Goal: Information Seeking & Learning: Compare options

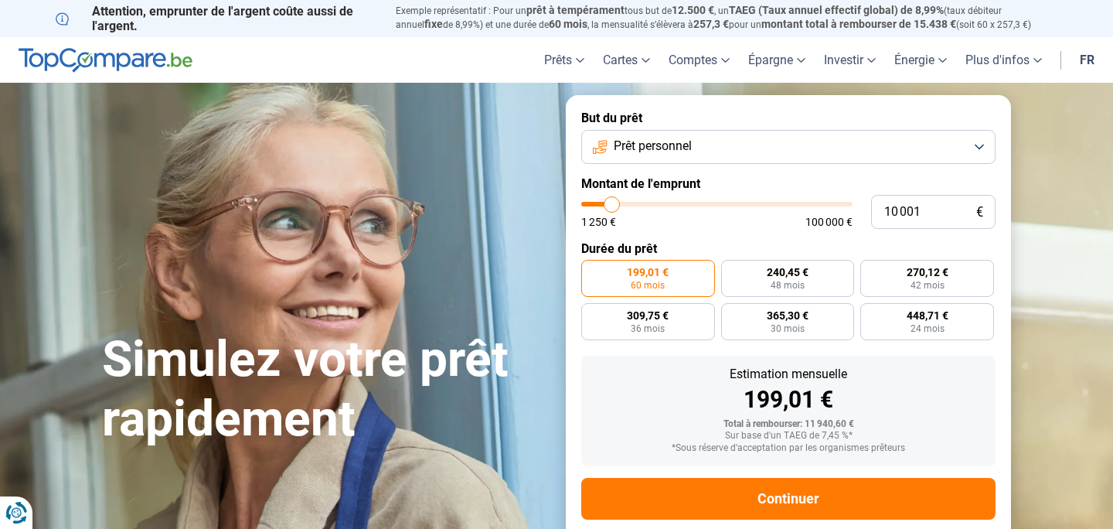
click at [644, 272] on span "199,01 €" at bounding box center [648, 272] width 42 height 11
click at [591, 270] on input "199,01 € 60 mois" at bounding box center [586, 265] width 10 height 10
click at [827, 220] on span "100 000 €" at bounding box center [828, 221] width 47 height 11
type input "10 250"
type input "10250"
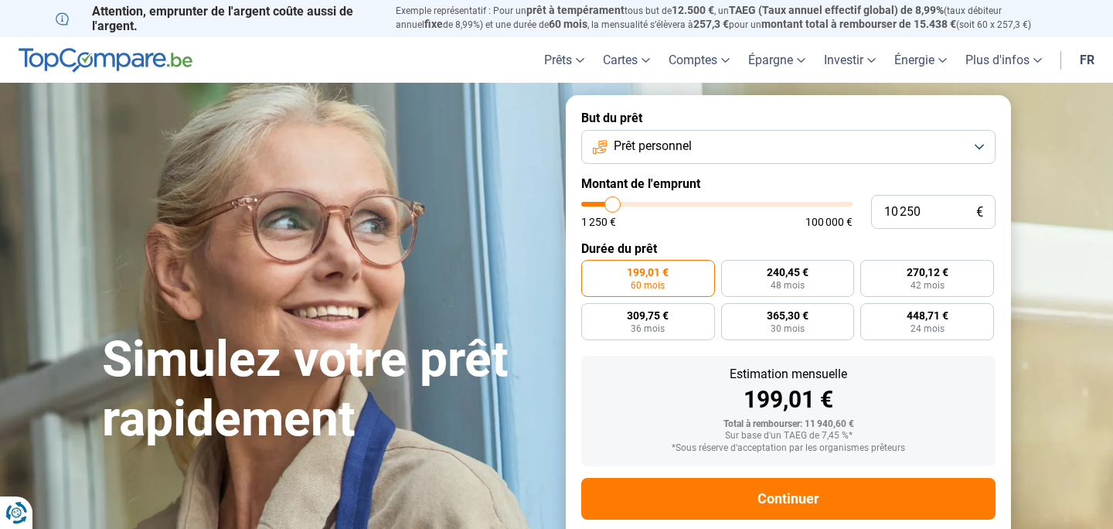
type input "11 750"
type input "11750"
type input "15 250"
type input "15250"
type input "17 250"
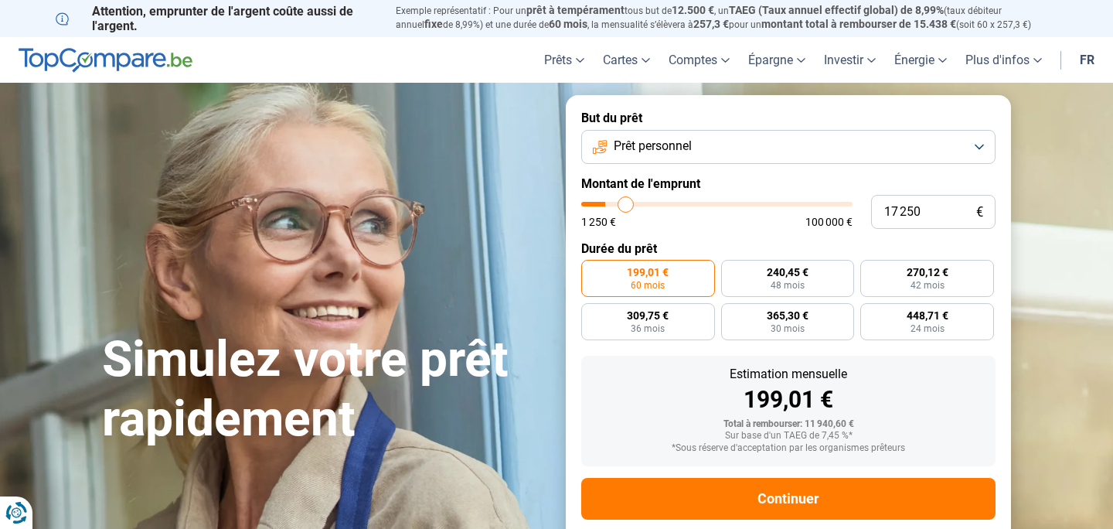
type input "17250"
type input "18 000"
type input "18000"
type input "18 750"
type input "18750"
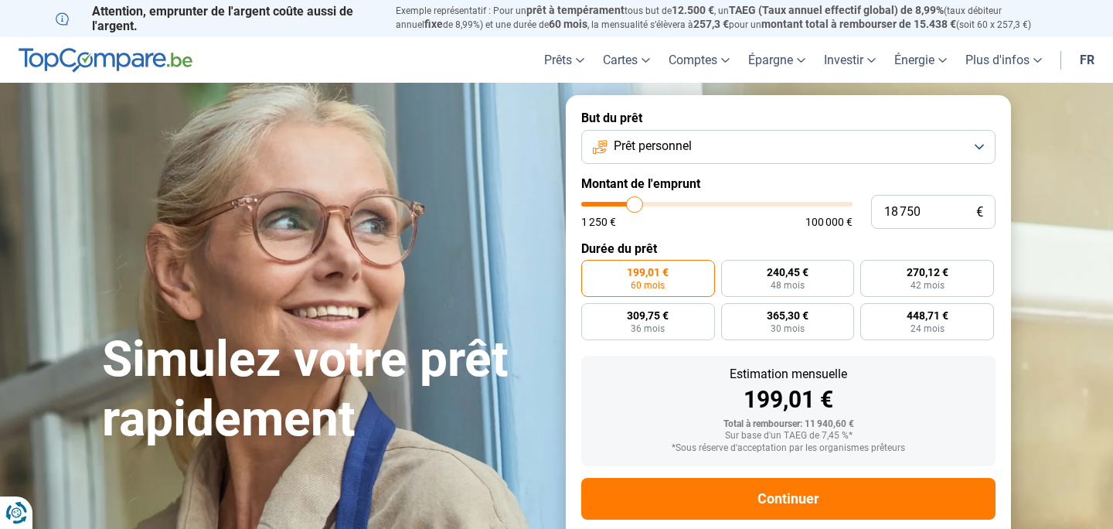
type input "20 250"
type input "20250"
type input "21 500"
type input "21500"
type input "23 250"
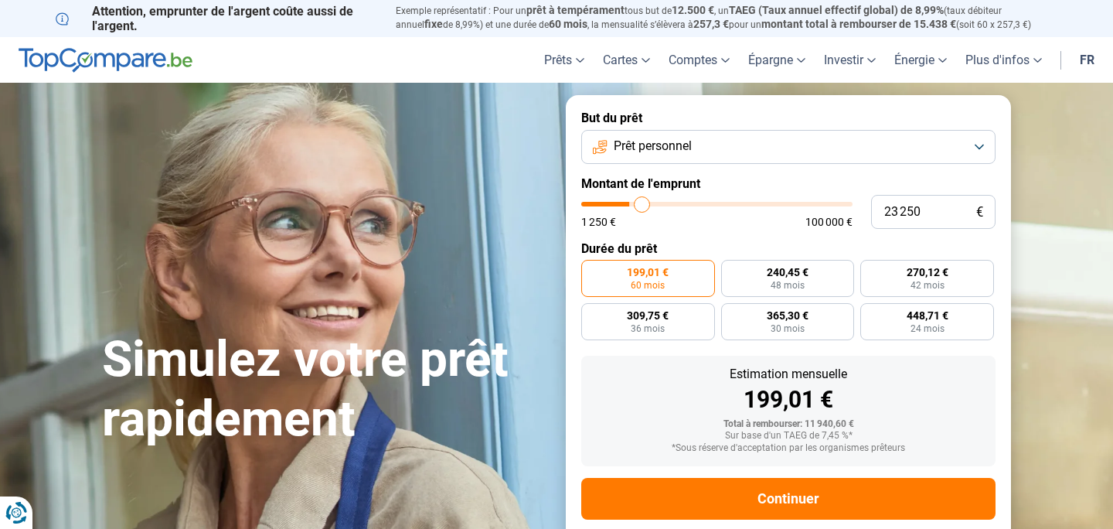
type input "23250"
type input "25 250"
type input "25250"
type input "27 750"
type input "27750"
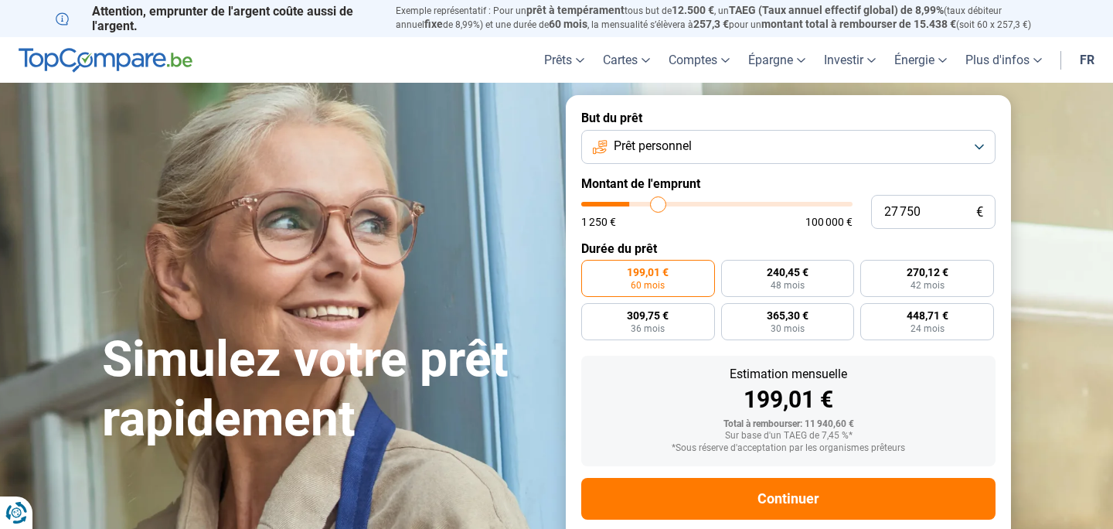
type input "29 750"
type input "29750"
type input "31 500"
type input "31500"
type input "34 000"
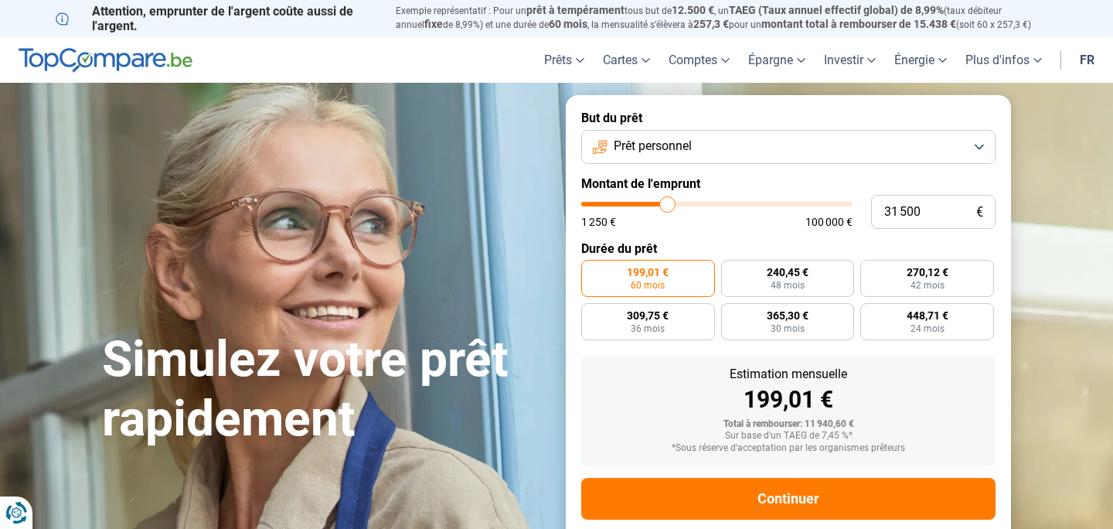
type input "34000"
type input "37 000"
type input "37000"
type input "39 500"
type input "39500"
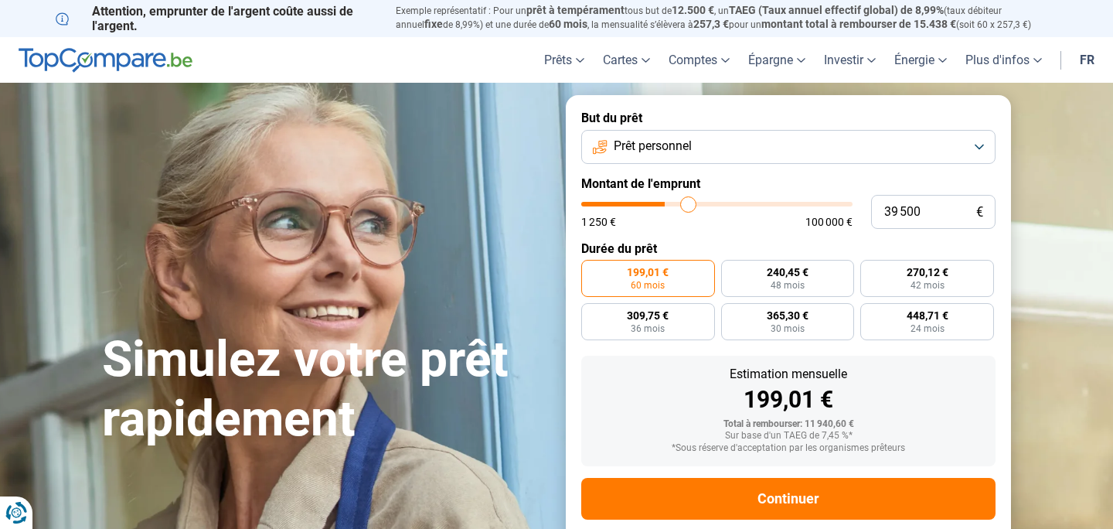
type input "41 250"
type input "41250"
type input "42 000"
type input "42000"
type input "42 250"
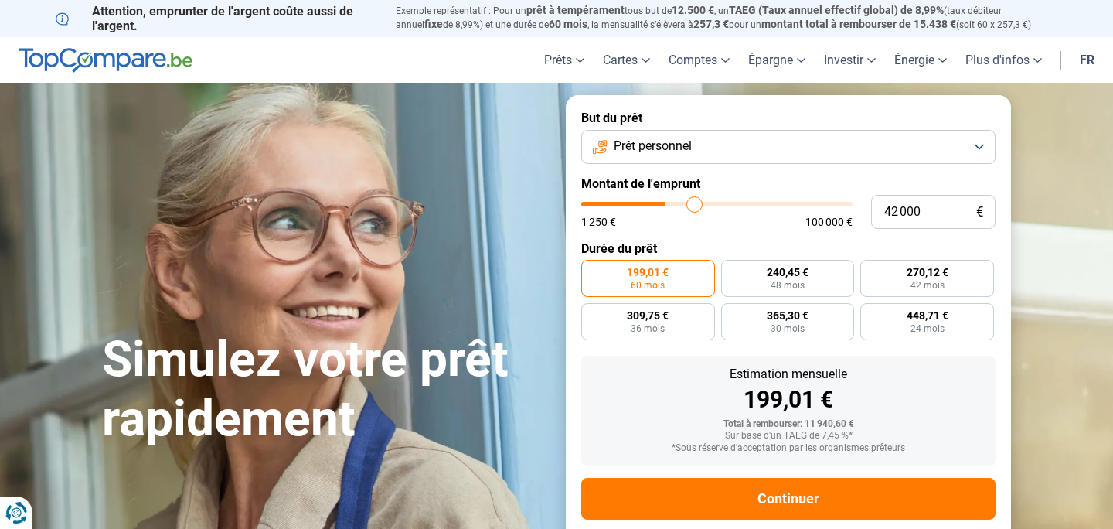
type input "42250"
type input "42 500"
type input "42500"
type input "44 500"
type input "44500"
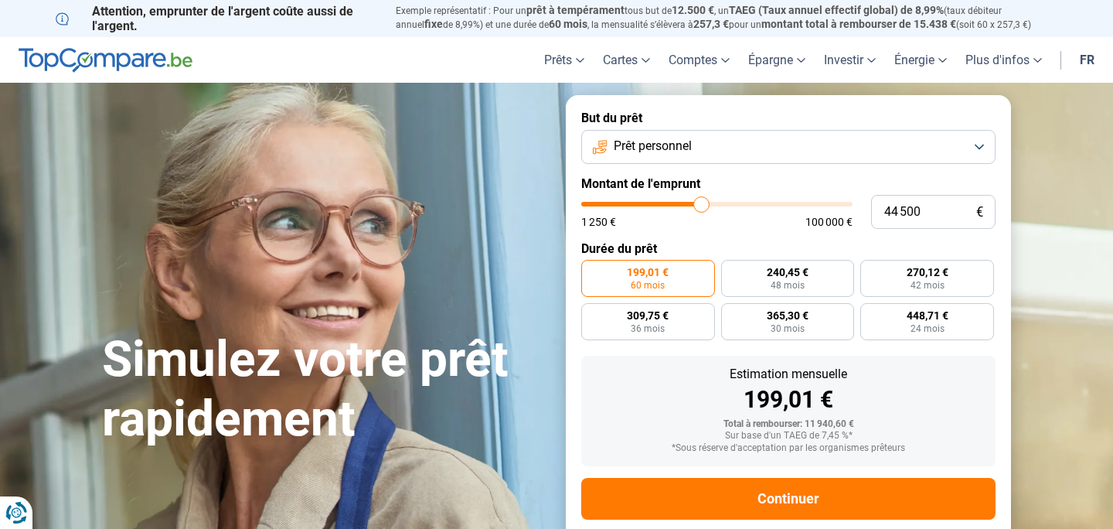
type input "46 750"
type input "46750"
type input "48 250"
type input "48250"
type input "49 000"
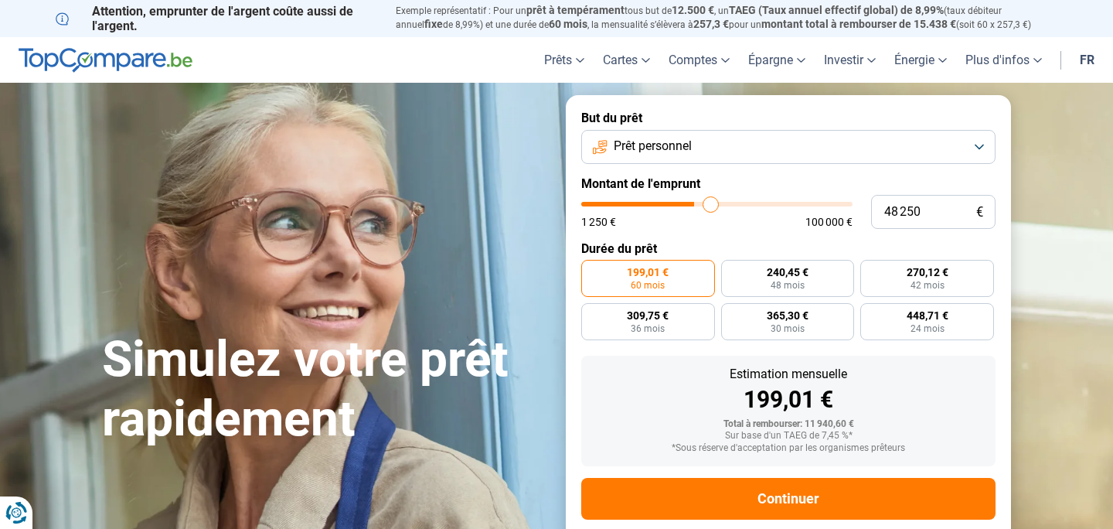
type input "49000"
type input "49 250"
type input "49250"
type input "49 750"
type input "49750"
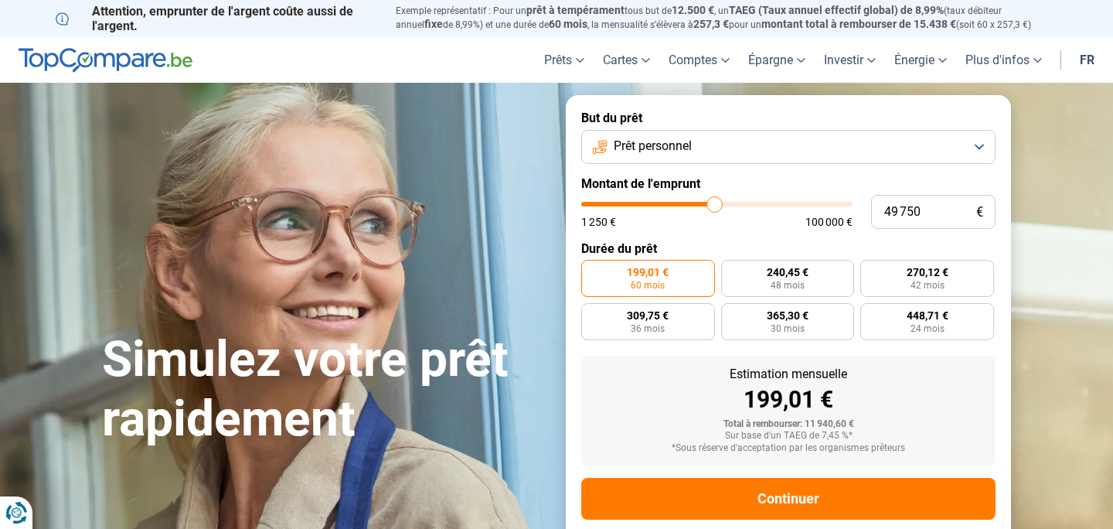
type input "50 500"
type input "50500"
type input "51 000"
type input "51000"
type input "51 250"
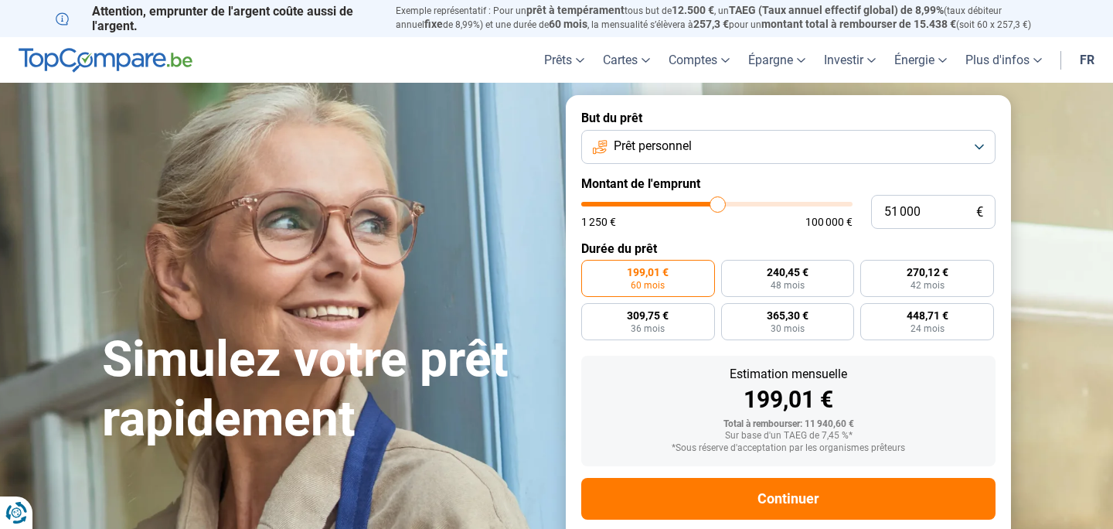
type input "51250"
type input "51 750"
type input "51750"
type input "52 500"
type input "52500"
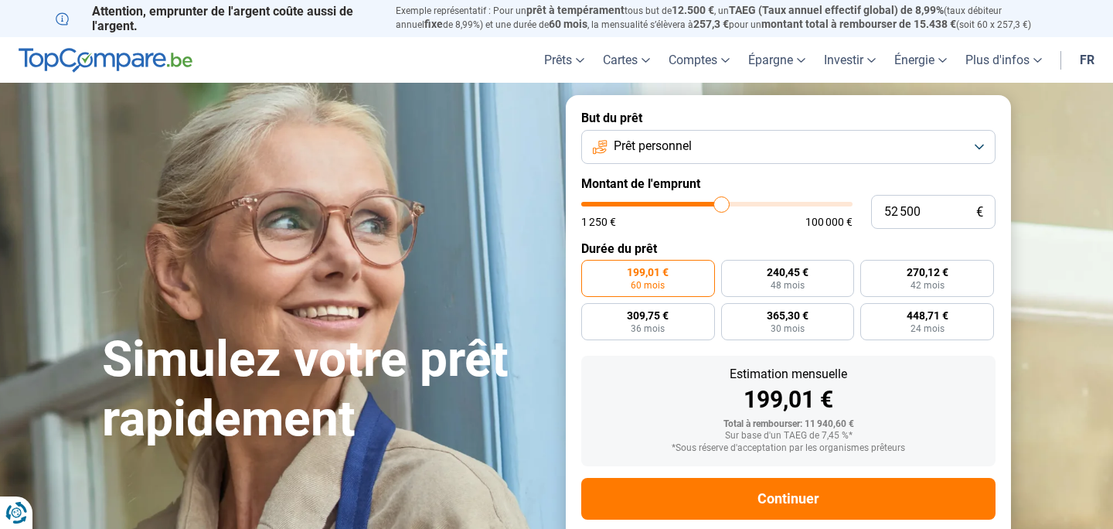
type input "53 000"
drag, startPoint x: 613, startPoint y: 205, endPoint x: 723, endPoint y: 209, distance: 109.9
type input "53000"
click at [723, 206] on input "range" at bounding box center [716, 204] width 271 height 5
radio input "false"
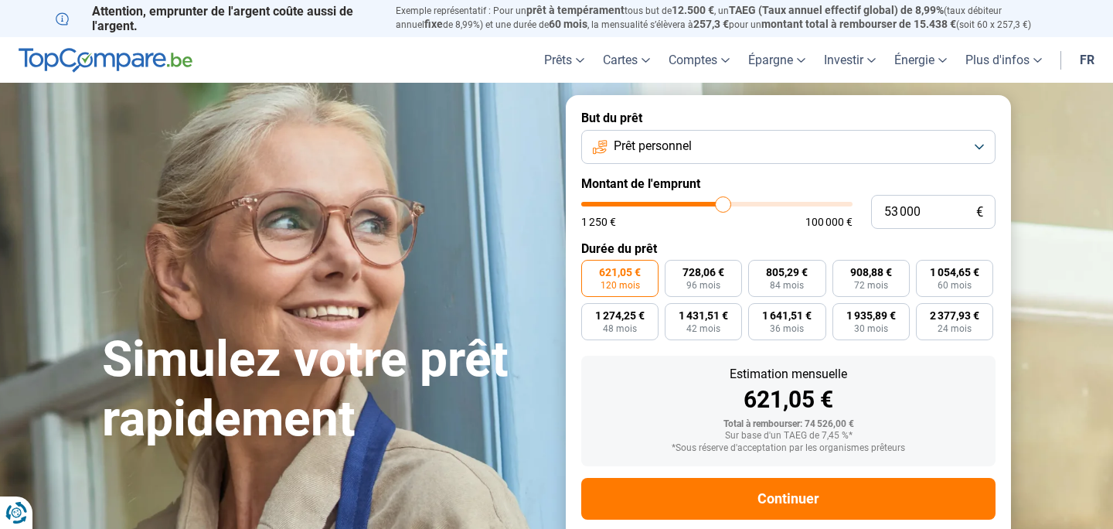
scroll to position [29, 0]
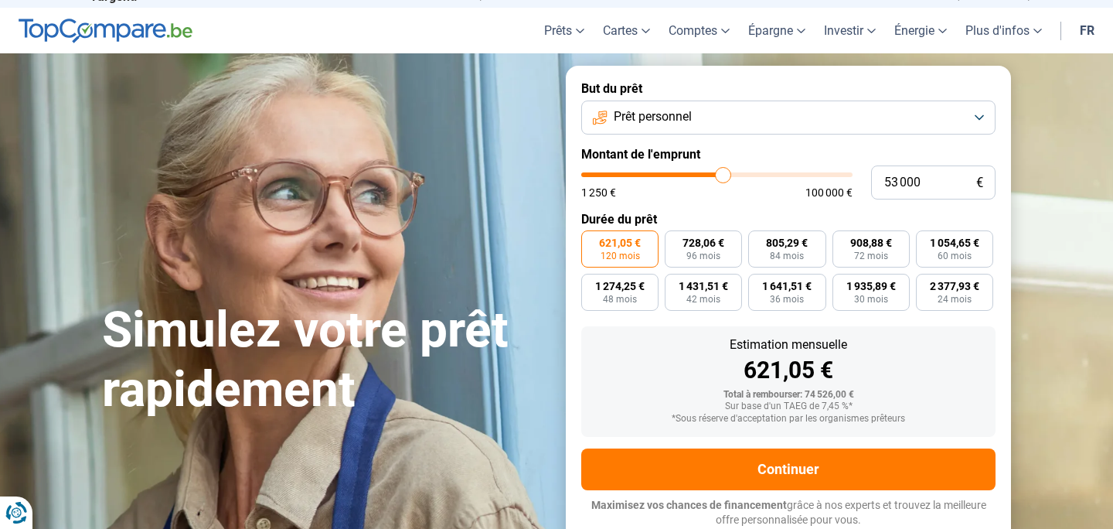
type input "53 500"
type input "53500"
type input "54 000"
type input "54000"
type input "54 250"
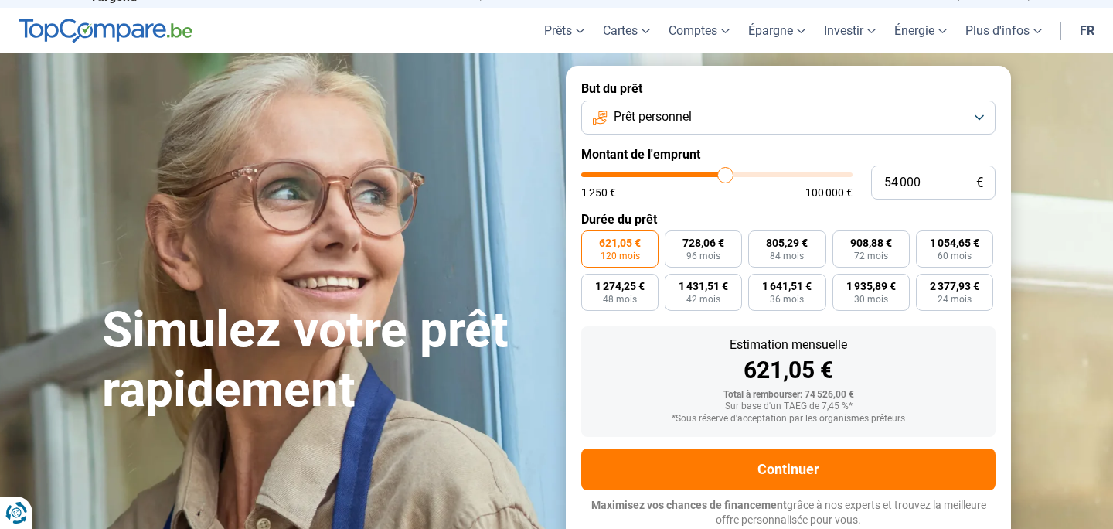
type input "54250"
type input "54 750"
type input "54750"
type input "55 750"
type input "55750"
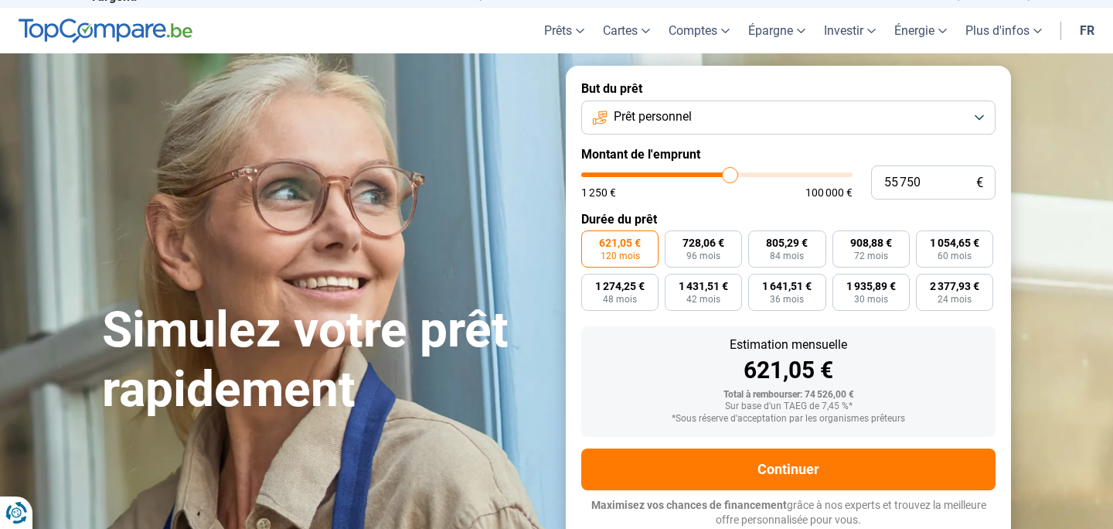
type input "56 750"
type input "56750"
type input "58 000"
type input "58000"
type input "58 750"
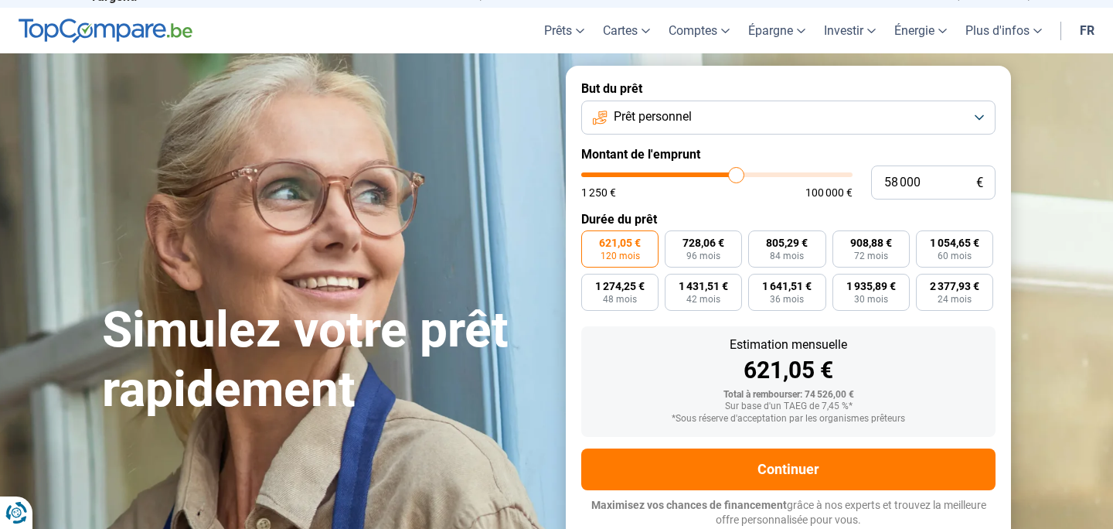
type input "58750"
type input "59 250"
type input "59250"
type input "60 000"
type input "60000"
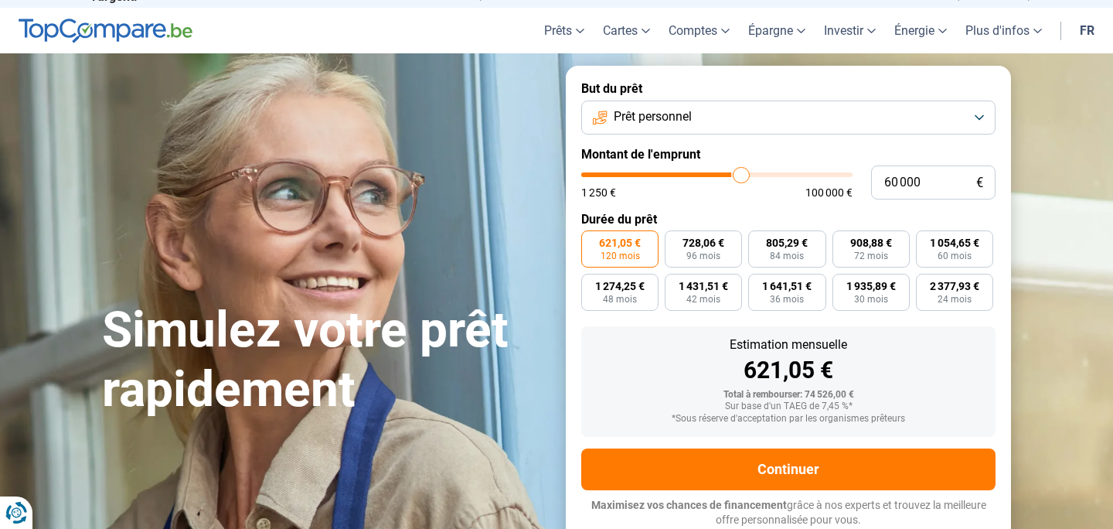
type input "60 500"
type input "60500"
type input "60 750"
type input "60750"
type input "61 250"
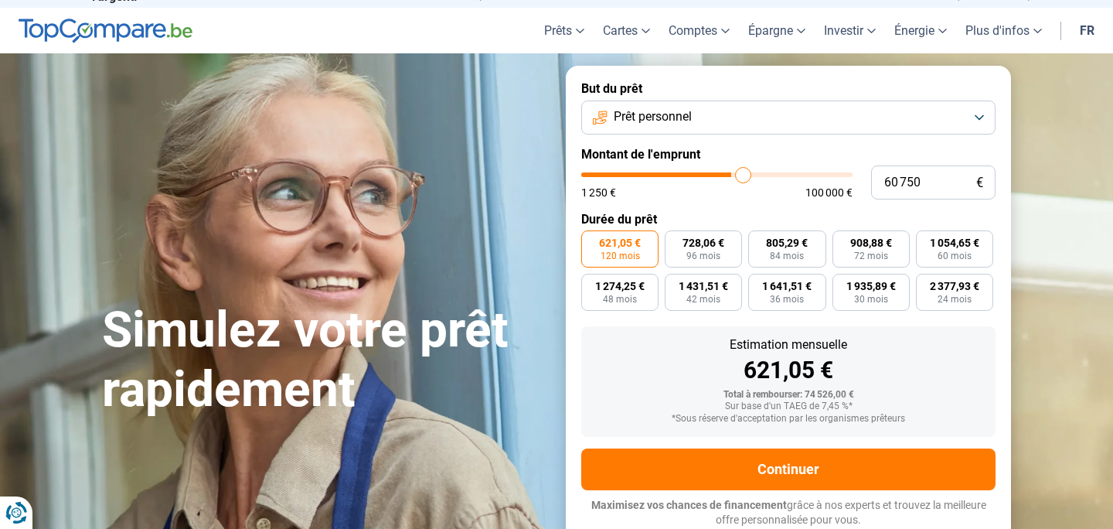
type input "61250"
type input "61 750"
type input "61750"
type input "62 000"
type input "62000"
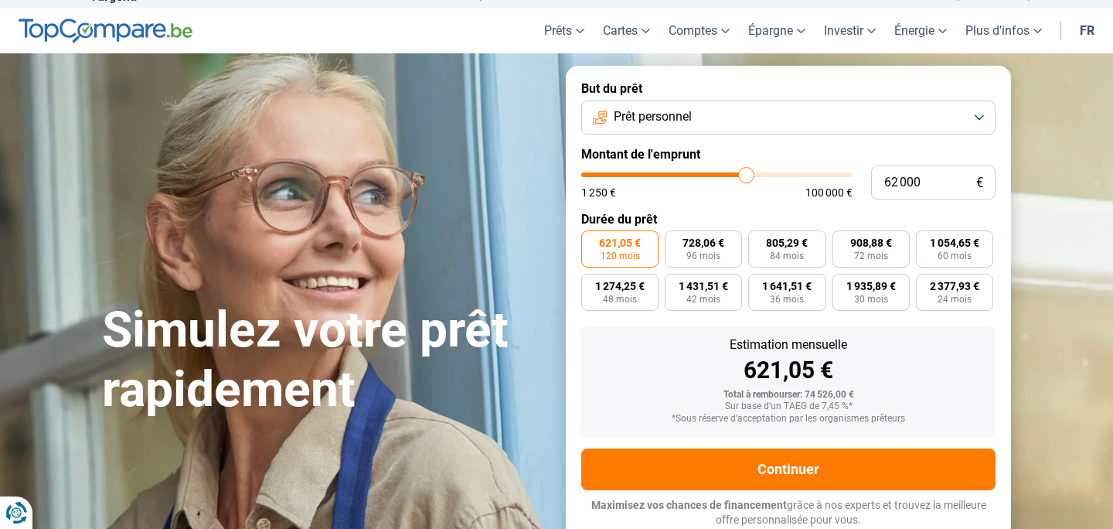
type input "62 500"
type input "62500"
type input "62 750"
type input "62750"
type input "63 250"
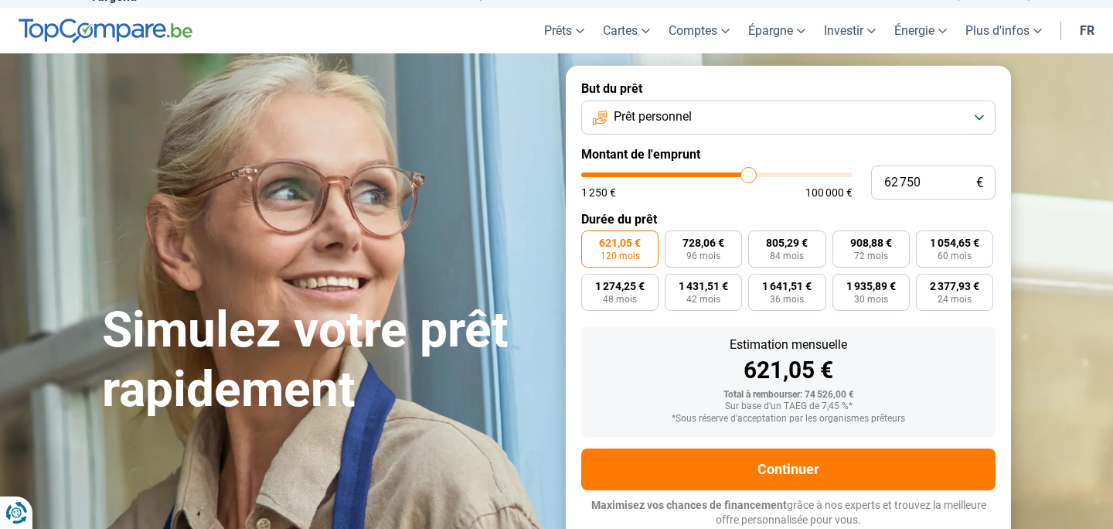
type input "63250"
type input "63 500"
type input "63500"
type input "63 750"
type input "63750"
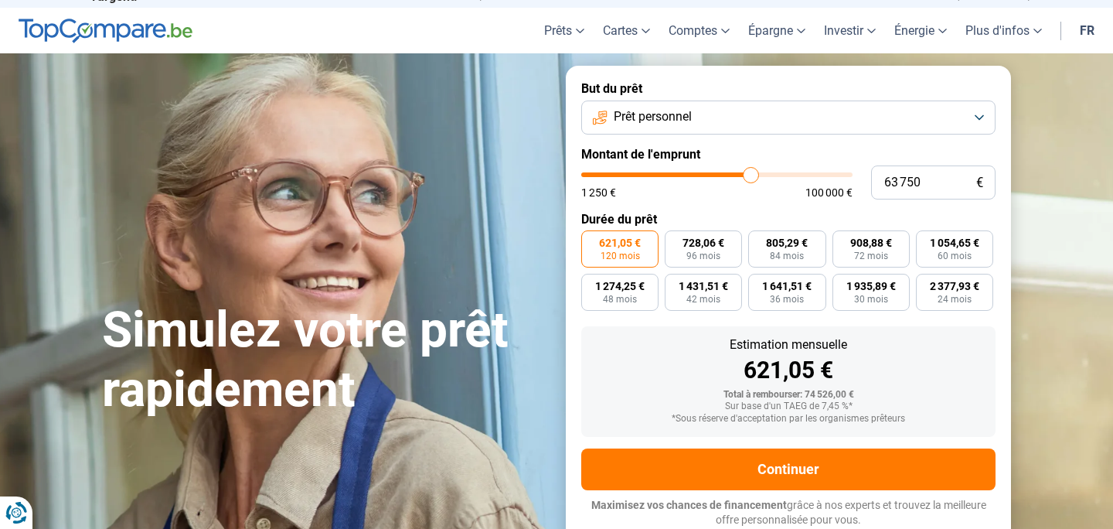
type input "64 750"
type input "64750"
type input "65 500"
type input "65500"
type input "65 750"
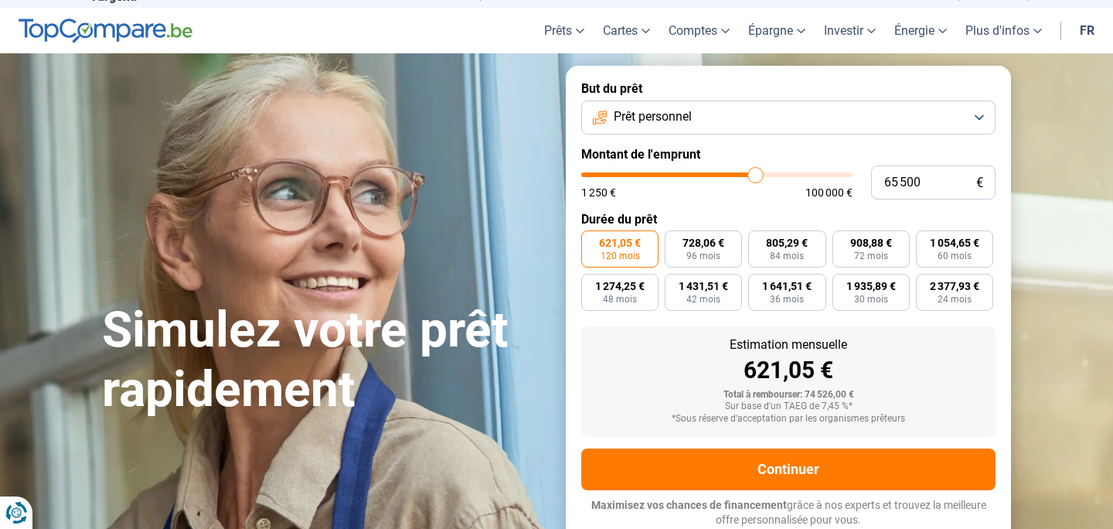
type input "65750"
type input "66 000"
type input "66000"
type input "66 750"
type input "66750"
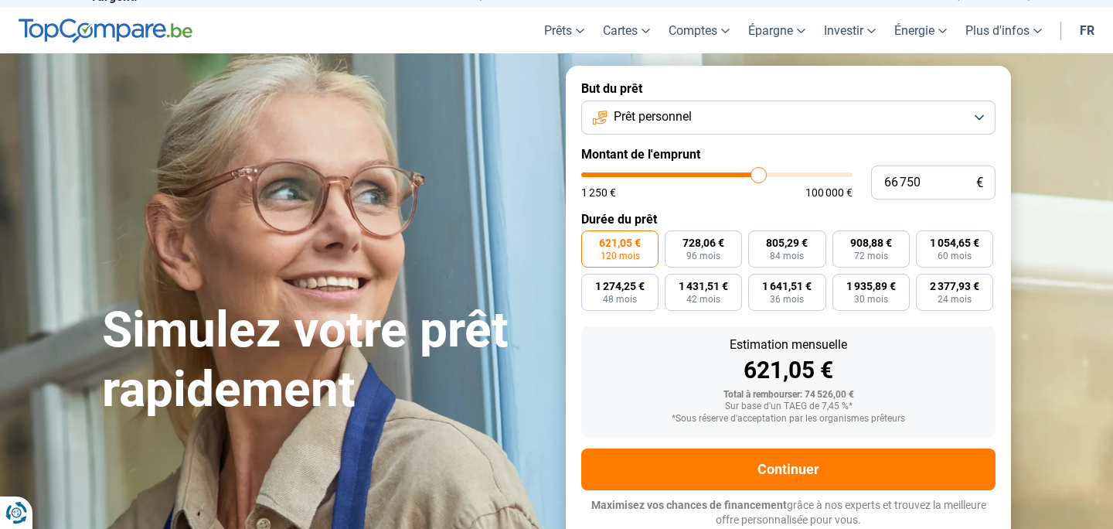
type input "67 500"
type input "67500"
type input "68 250"
type input "68250"
type input "69 000"
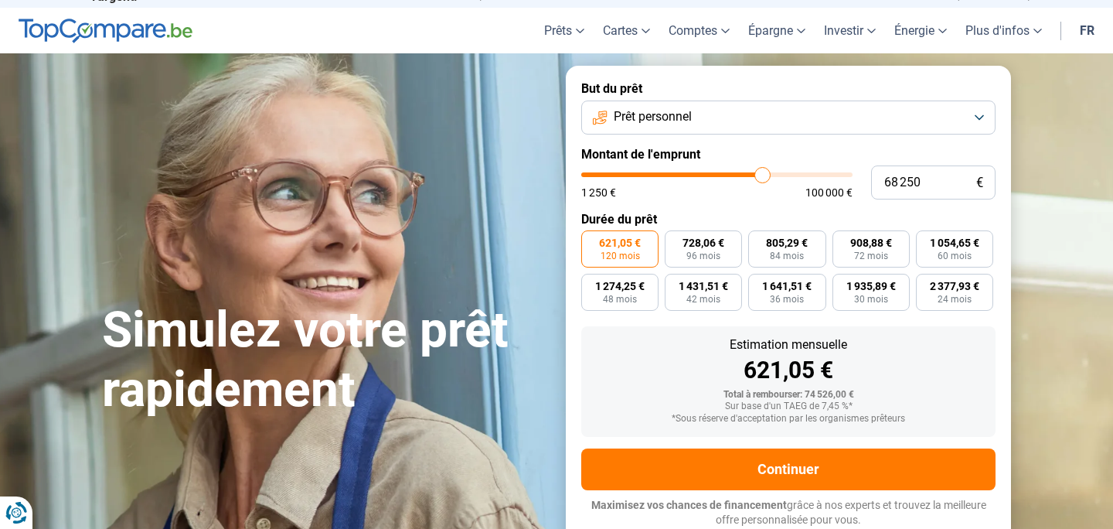
type input "69000"
type input "69 500"
type input "69500"
type input "70 000"
type input "70000"
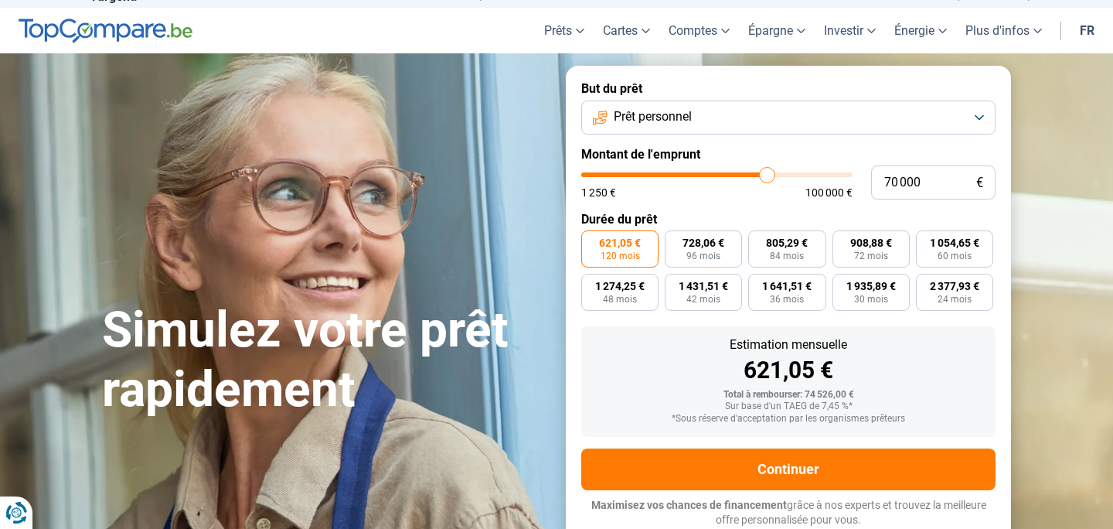
type input "70 250"
type input "70250"
type input "70 500"
type input "70500"
type input "70 750"
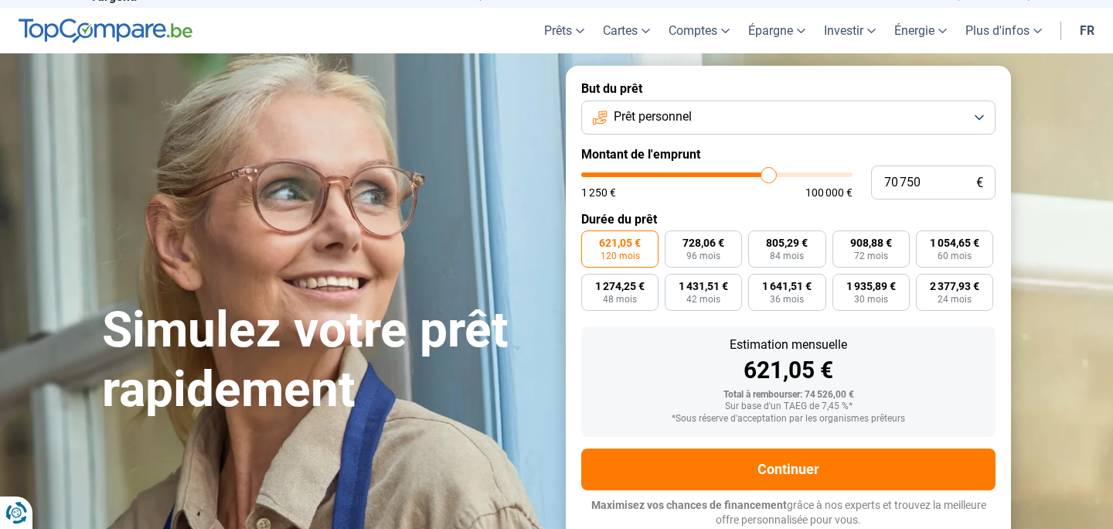
drag, startPoint x: 723, startPoint y: 178, endPoint x: 768, endPoint y: 177, distance: 45.6
type input "70750"
click at [768, 177] on input "range" at bounding box center [716, 174] width 271 height 5
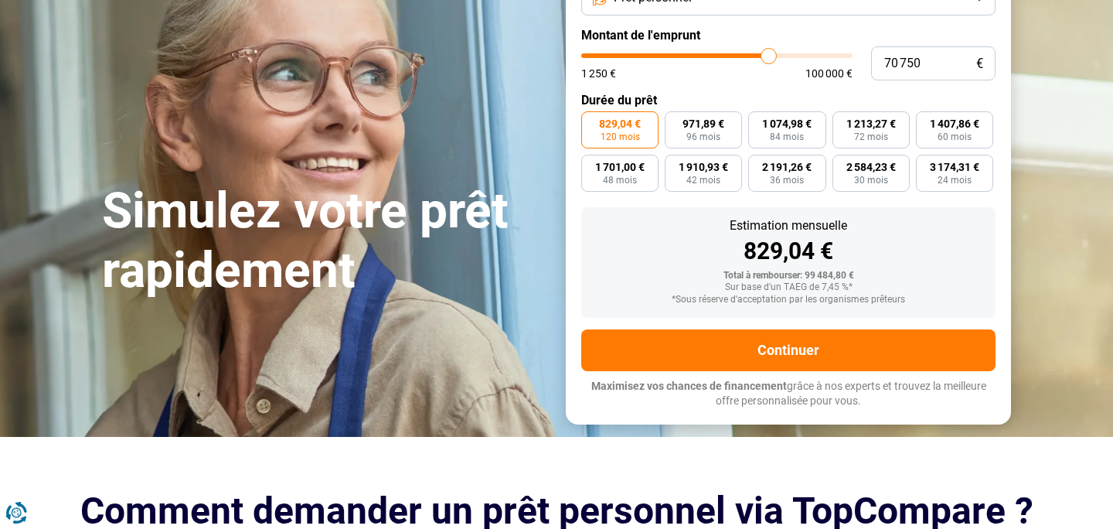
scroll to position [0, 0]
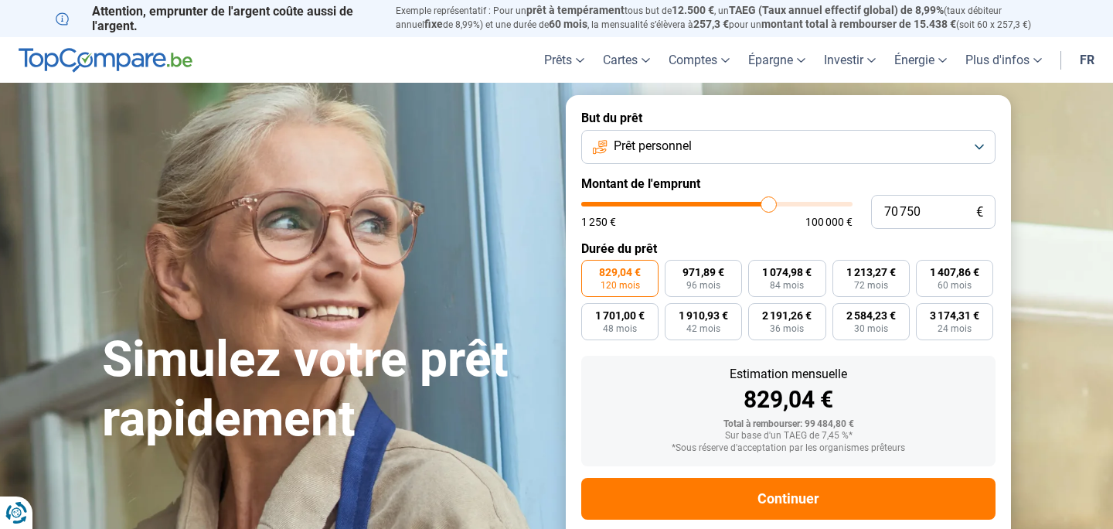
click at [976, 152] on button "Prêt personnel" at bounding box center [788, 147] width 414 height 34
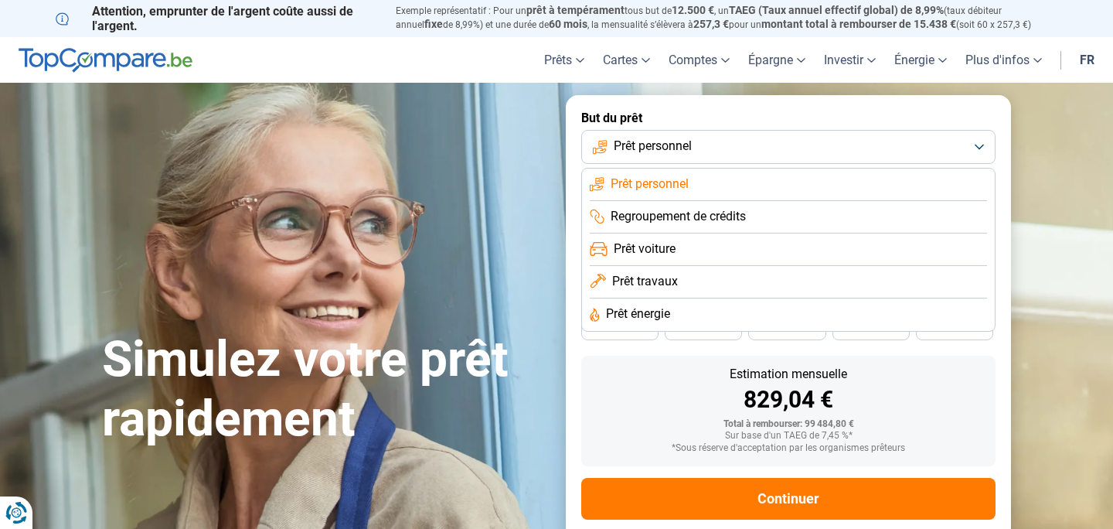
click at [659, 284] on span "Prêt travaux" at bounding box center [645, 281] width 66 height 17
